Goal: Information Seeking & Learning: Learn about a topic

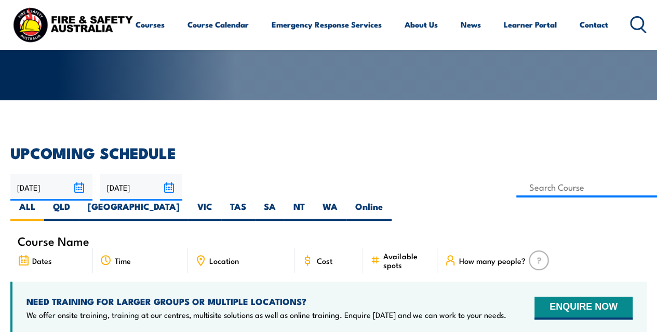
scroll to position [187, 0]
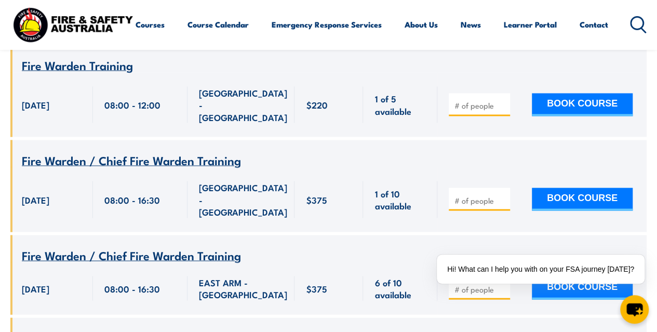
scroll to position [997, 0]
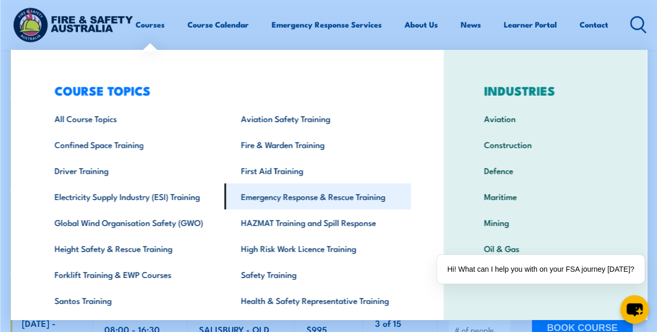
click at [284, 193] on link "Emergency Response & Rescue Training" at bounding box center [317, 196] width 187 height 26
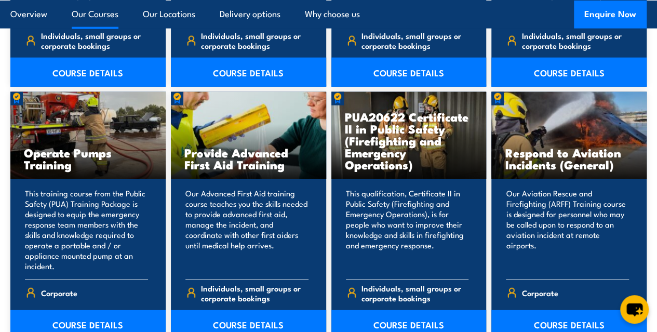
scroll to position [1262, 0]
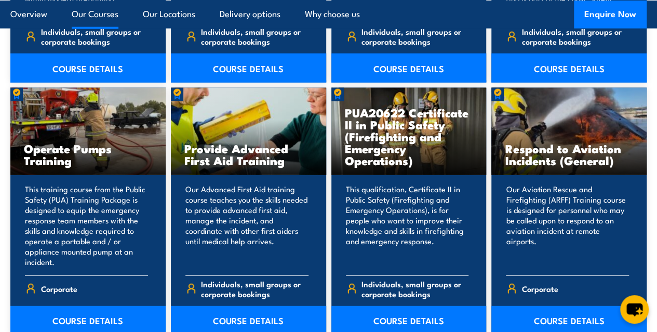
drag, startPoint x: 661, startPoint y: 24, endPoint x: 647, endPoint y: 126, distance: 103.3
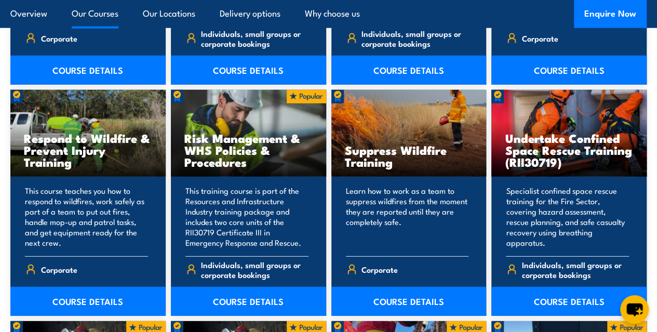
scroll to position [1521, 0]
